Goal: Obtain resource: Obtain resource

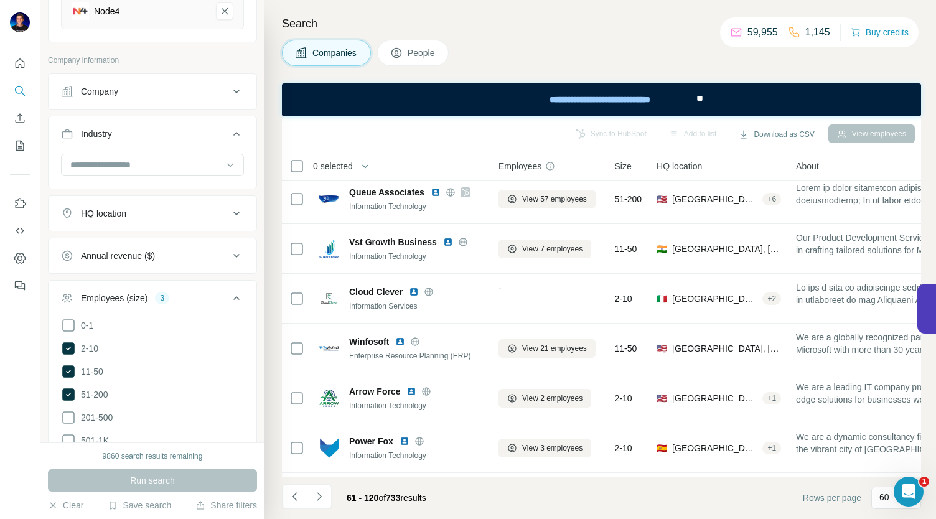
scroll to position [2546, 0]
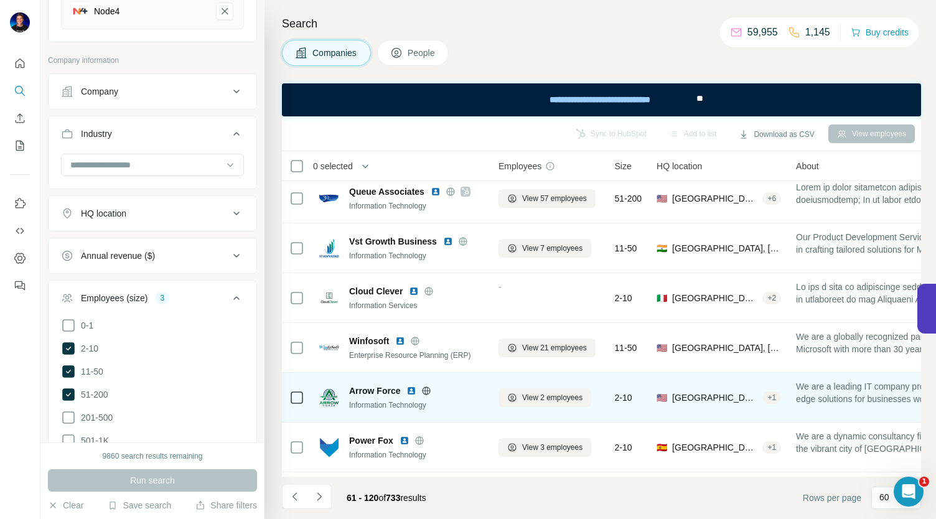
click at [426, 394] on icon at bounding box center [426, 391] width 10 height 10
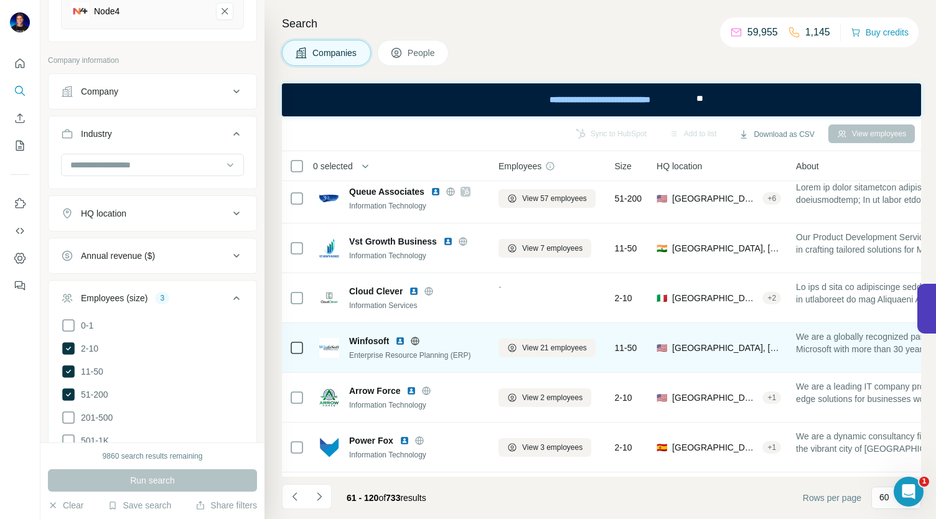
scroll to position [2697, 0]
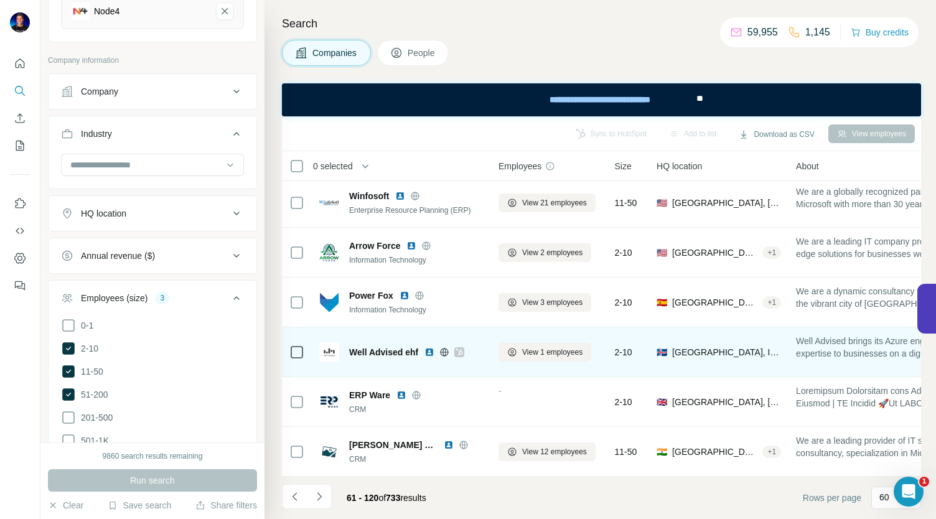
click at [445, 349] on icon at bounding box center [444, 352] width 3 height 8
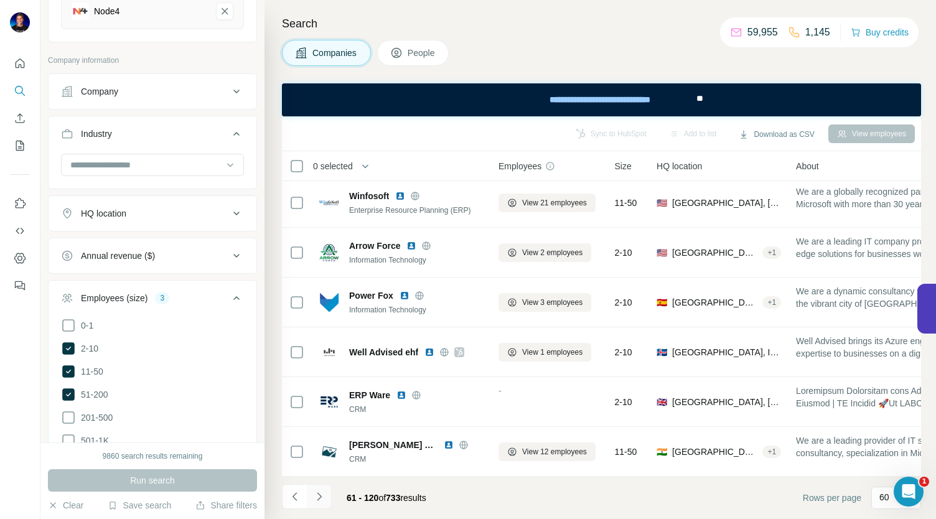
click at [322, 505] on button "Navigate to next page" at bounding box center [319, 496] width 25 height 25
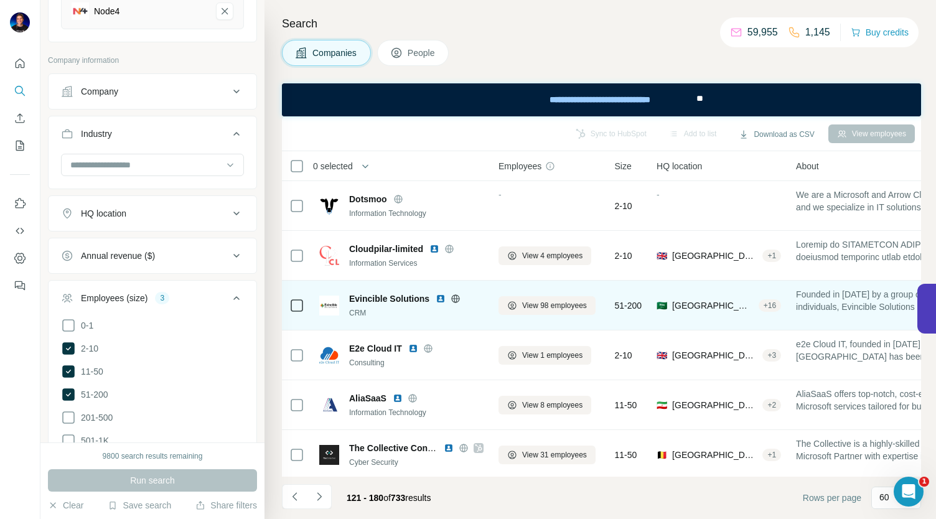
scroll to position [69, 0]
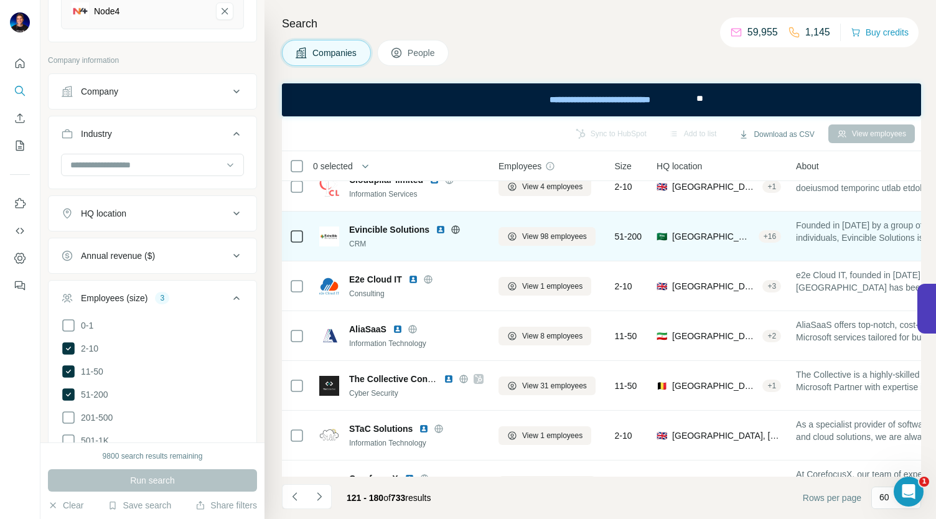
click at [455, 232] on icon at bounding box center [456, 229] width 8 height 8
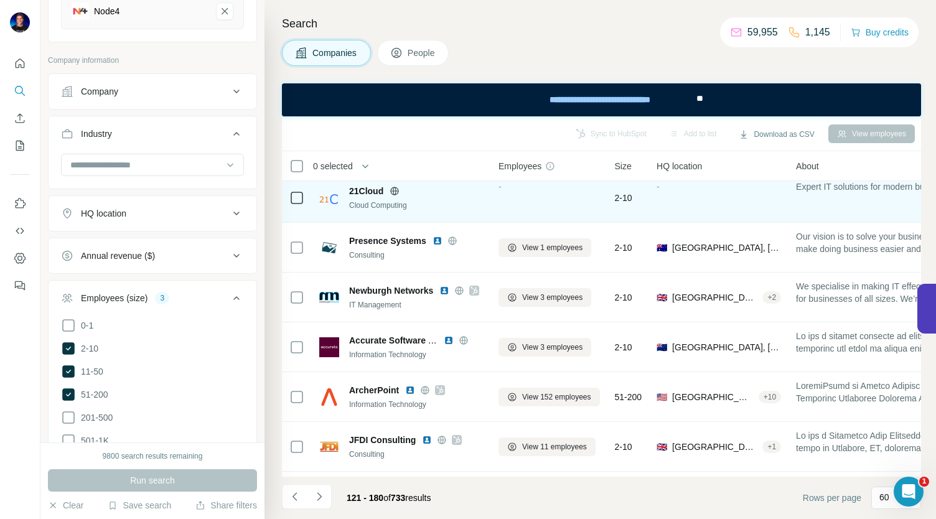
scroll to position [889, 0]
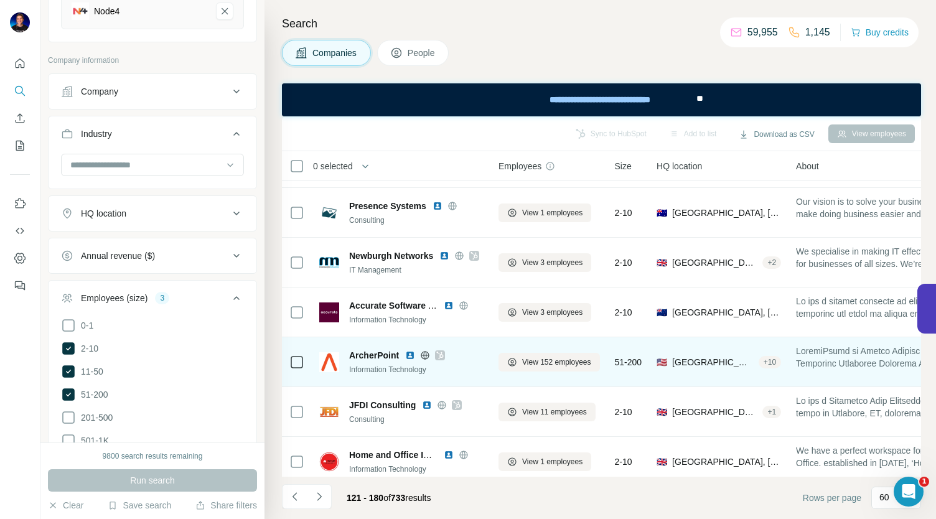
click at [427, 354] on icon at bounding box center [425, 355] width 10 height 10
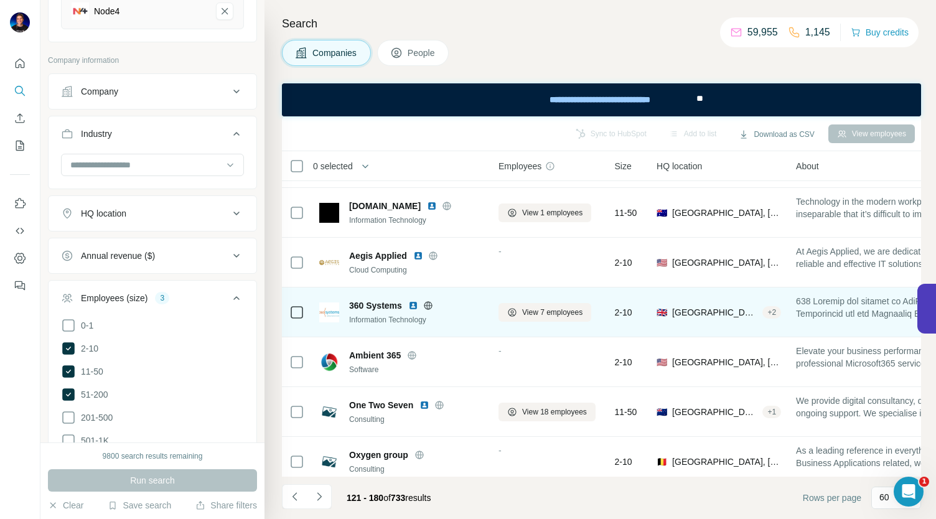
click at [428, 304] on icon at bounding box center [428, 306] width 10 height 10
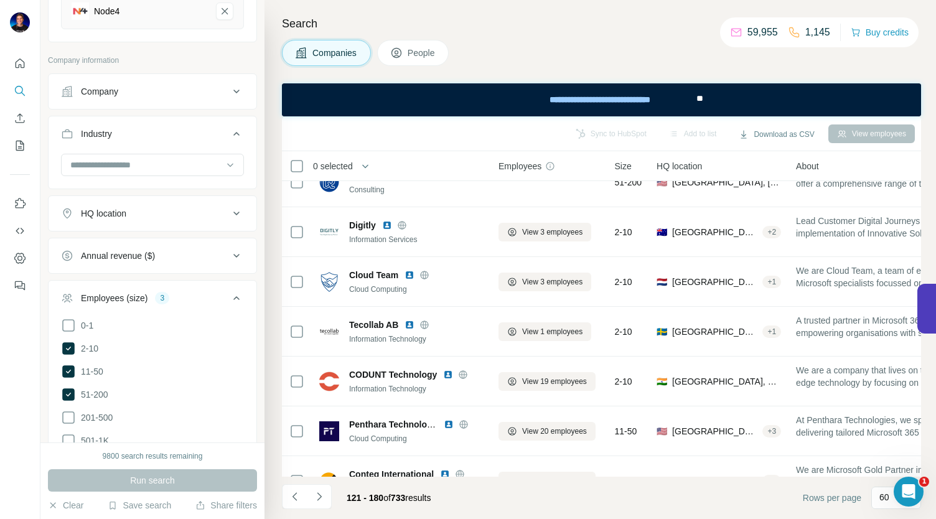
scroll to position [2065, 0]
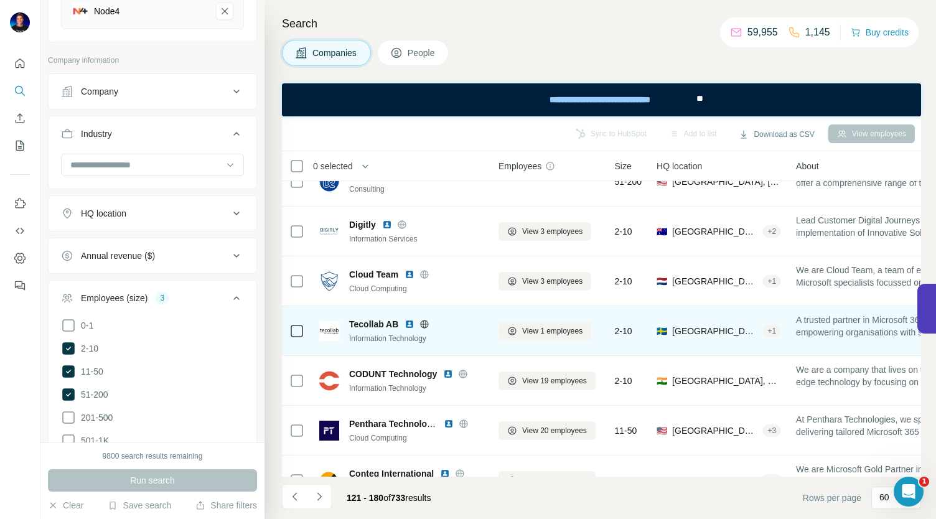
click at [428, 325] on icon at bounding box center [424, 324] width 10 height 10
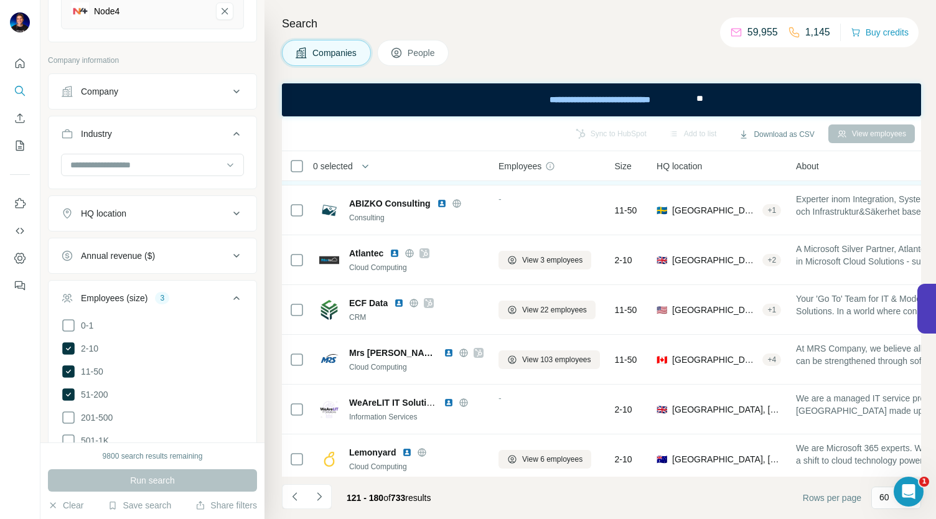
scroll to position [2697, 0]
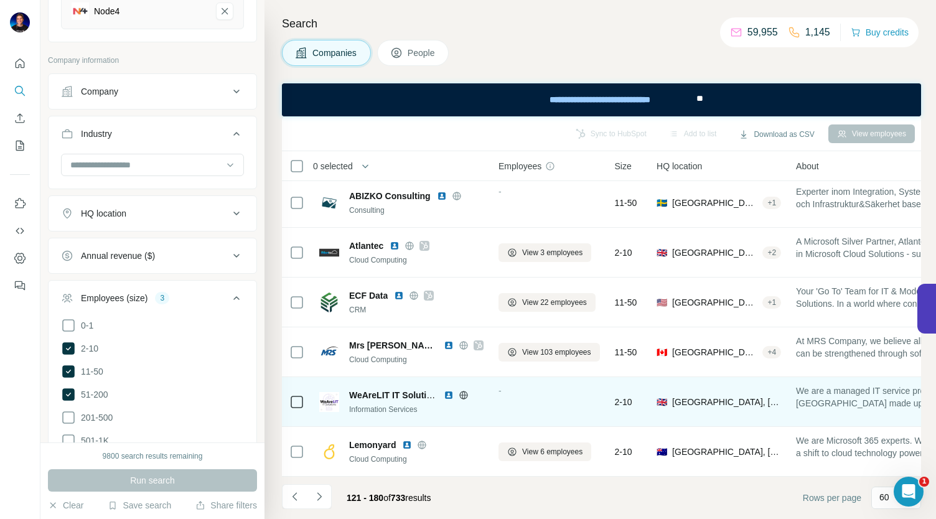
click at [465, 390] on icon at bounding box center [464, 395] width 10 height 10
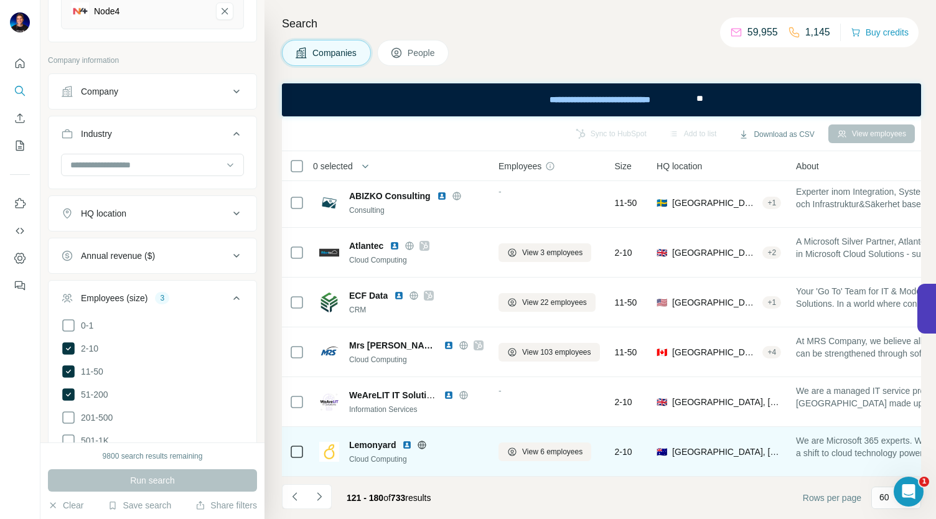
click at [422, 442] on icon at bounding box center [422, 445] width 10 height 10
